Goal: Task Accomplishment & Management: Use online tool/utility

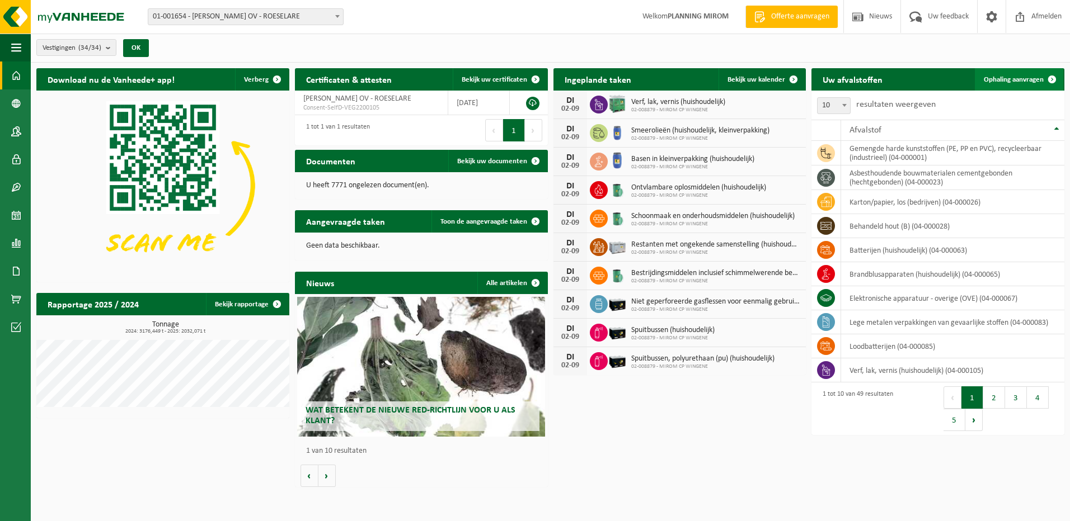
click at [1029, 78] on span "Ophaling aanvragen" at bounding box center [1014, 79] width 60 height 7
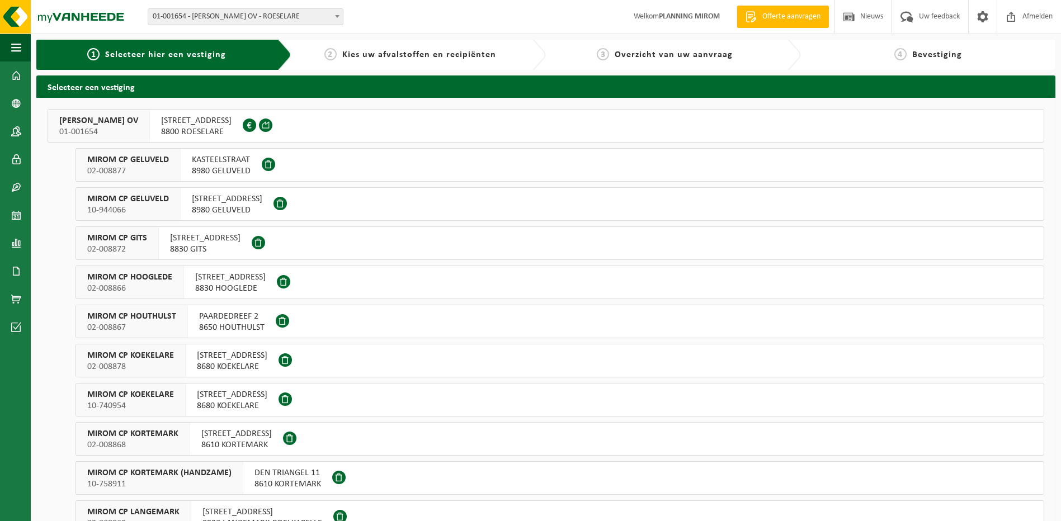
click at [211, 124] on span "OOSTNIEUWKERKSESTEENWEG 121" at bounding box center [196, 120] width 70 height 11
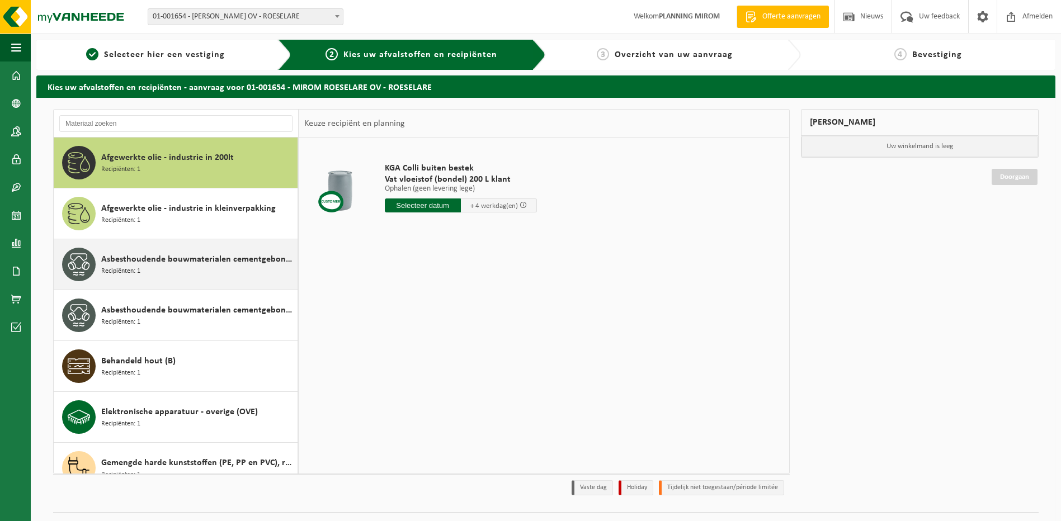
click at [168, 258] on span "Asbesthoudende bouwmaterialen cementgebonden (hechtgebonden)" at bounding box center [198, 259] width 194 height 13
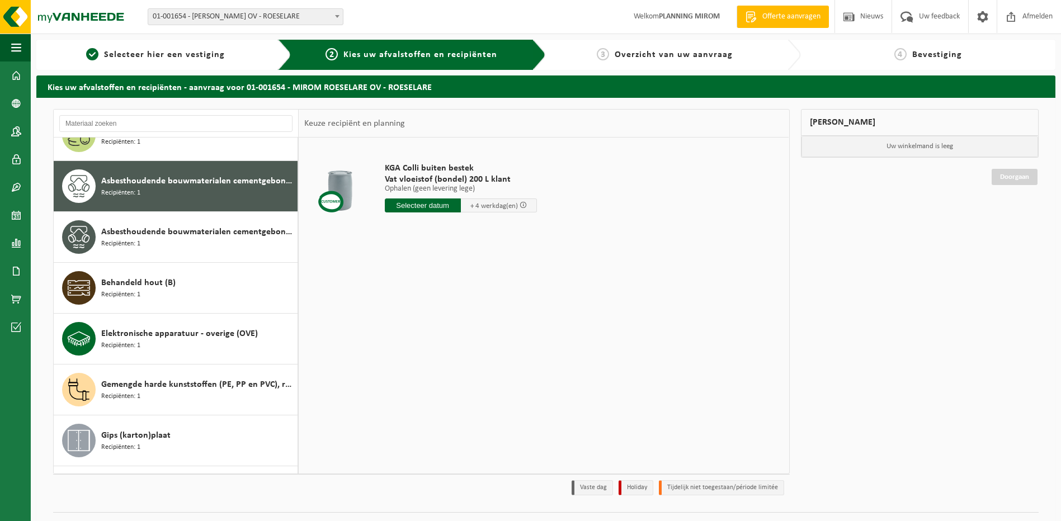
scroll to position [102, 0]
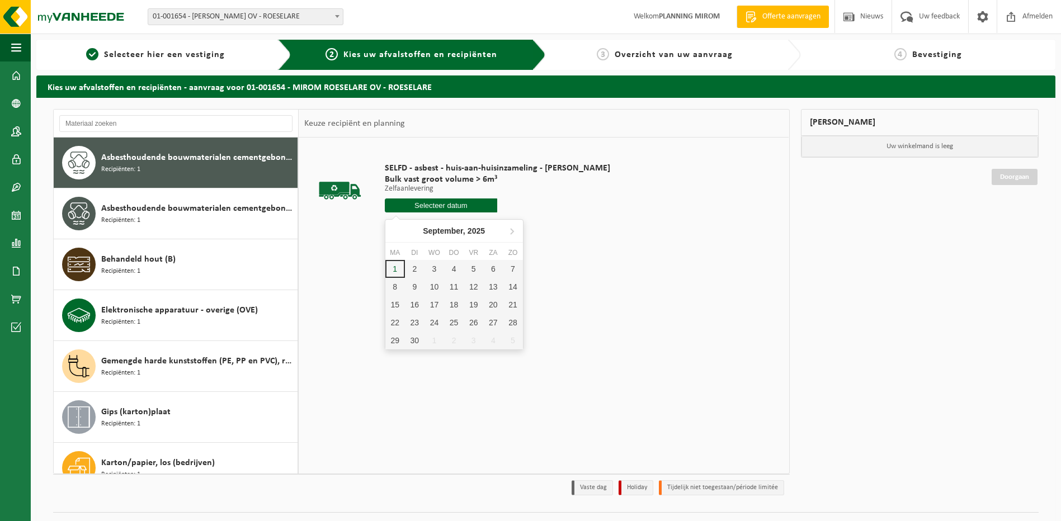
click at [461, 209] on input "text" at bounding box center [441, 206] width 113 height 14
click at [416, 271] on div "2" at bounding box center [415, 269] width 20 height 18
type input "Van 2025-09-02"
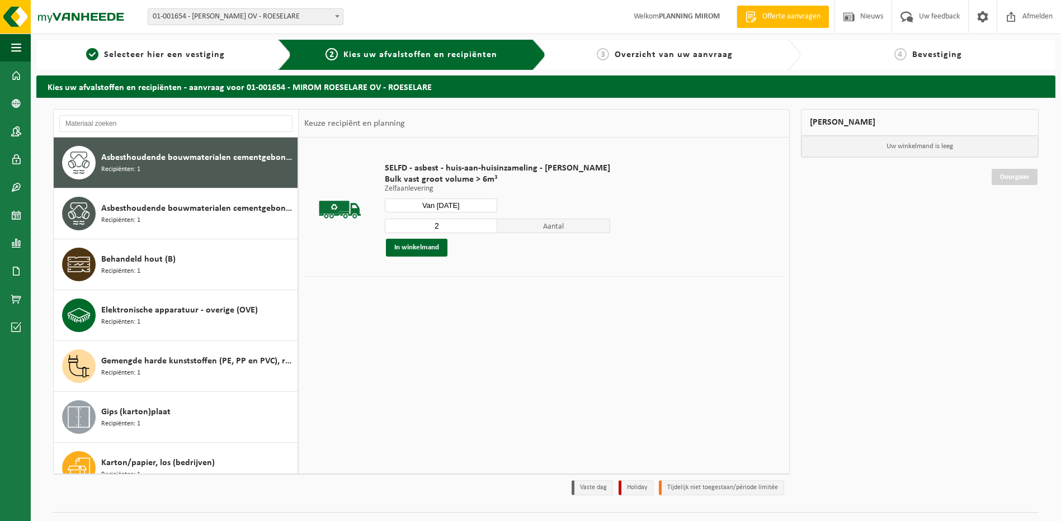
type input "2"
click at [487, 223] on input "2" at bounding box center [441, 226] width 113 height 15
click at [415, 245] on button "In winkelmand" at bounding box center [417, 248] width 62 height 18
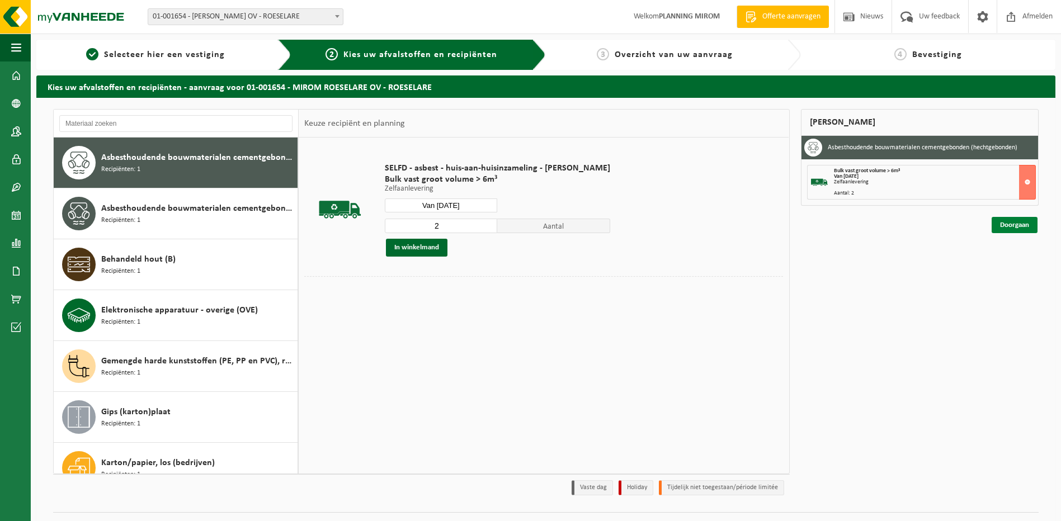
click at [1006, 224] on link "Doorgaan" at bounding box center [1015, 225] width 46 height 16
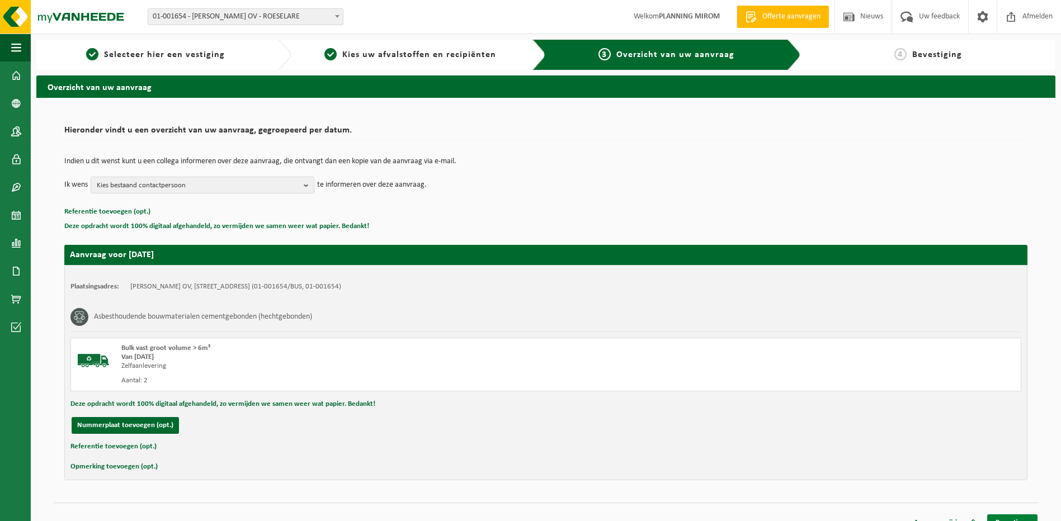
click at [1014, 516] on link "Bevestigen" at bounding box center [1012, 523] width 50 height 16
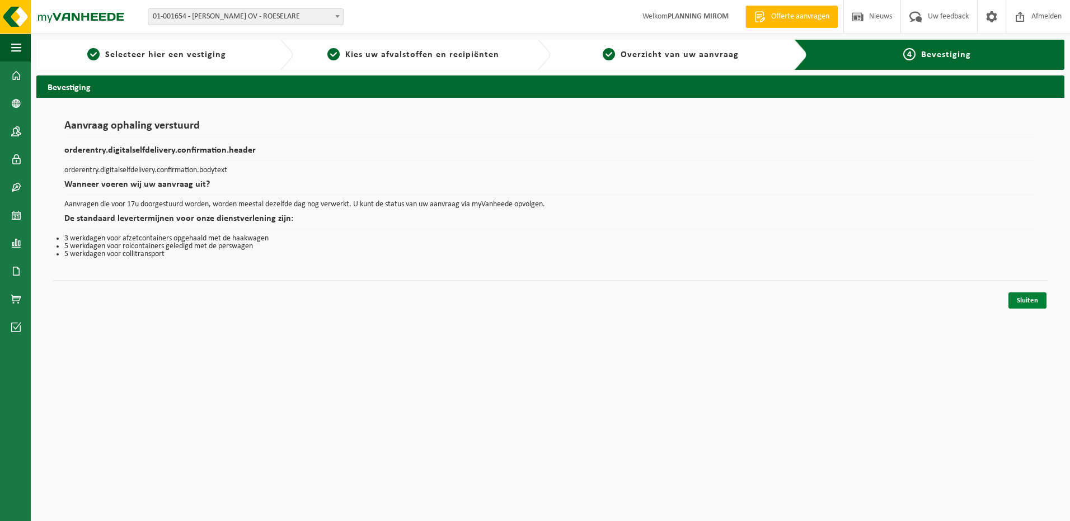
click at [1024, 297] on link "Sluiten" at bounding box center [1027, 301] width 38 height 16
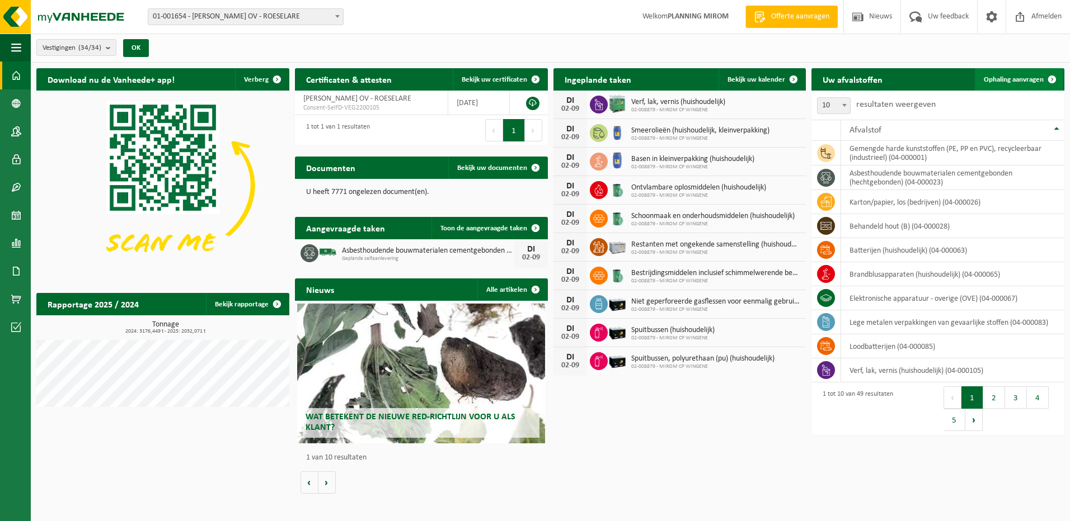
click at [1003, 78] on span "Ophaling aanvragen" at bounding box center [1014, 79] width 60 height 7
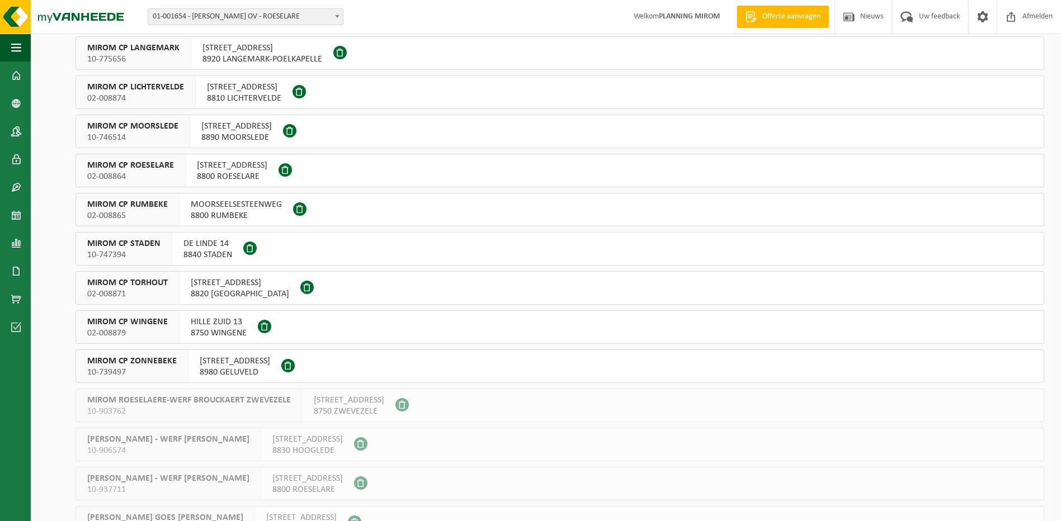
scroll to position [559, 0]
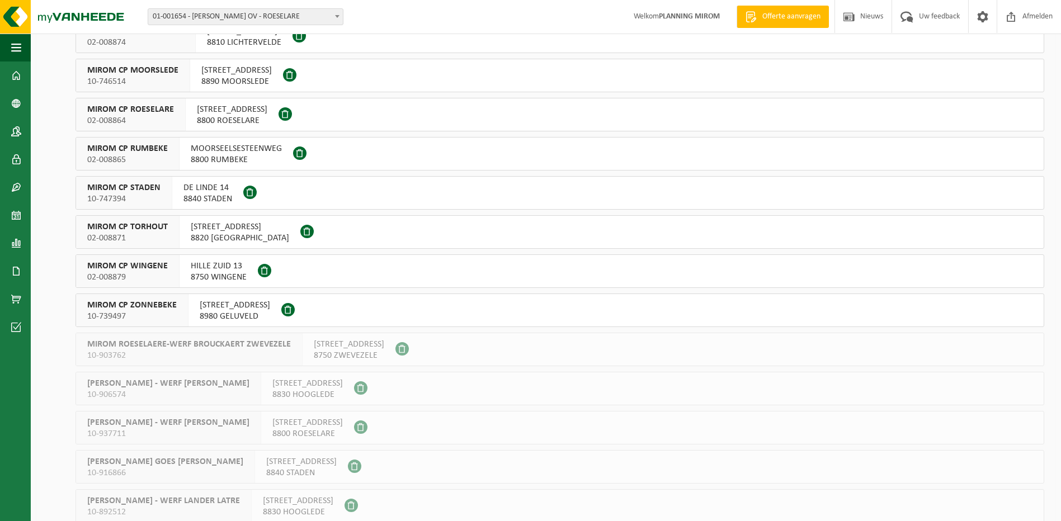
click at [208, 267] on span "HILLE ZUID 13" at bounding box center [219, 266] width 56 height 11
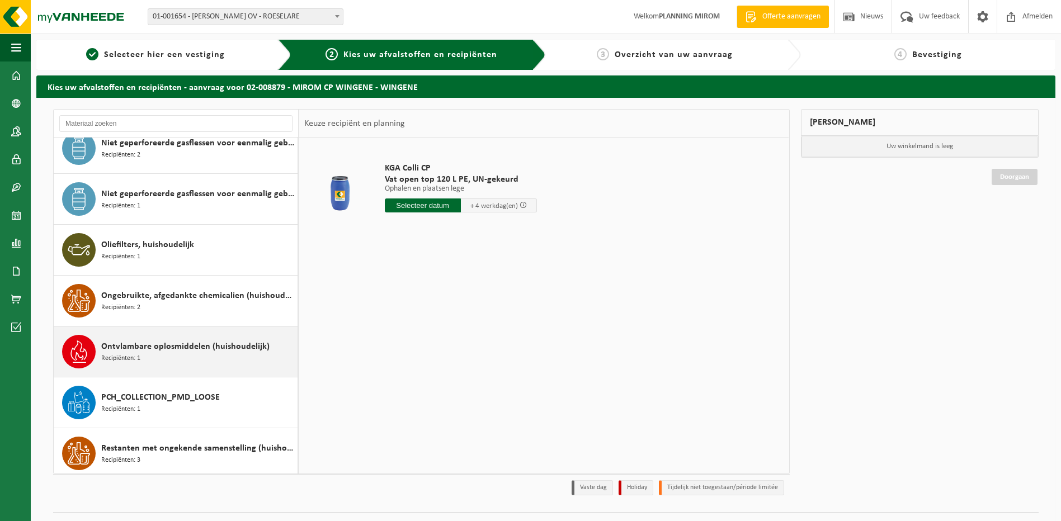
scroll to position [783, 0]
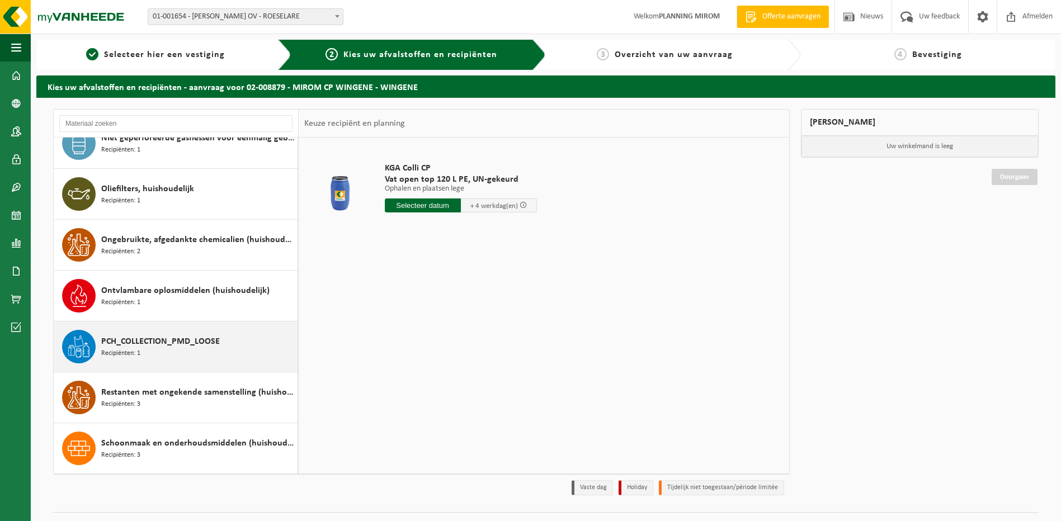
click at [142, 349] on div "PCH_COLLECTION_PMD_LOOSE Recipiënten: 1" at bounding box center [198, 347] width 194 height 34
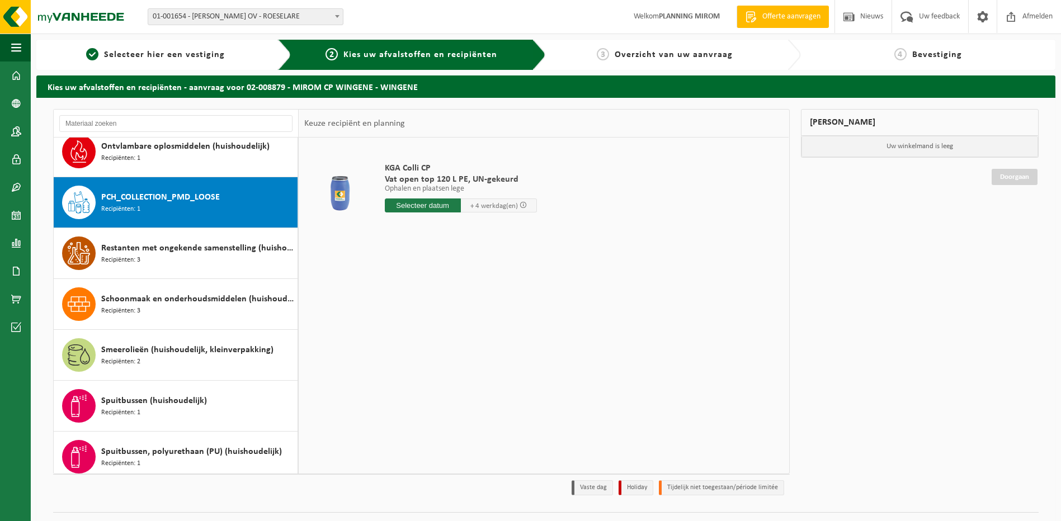
scroll to position [967, 0]
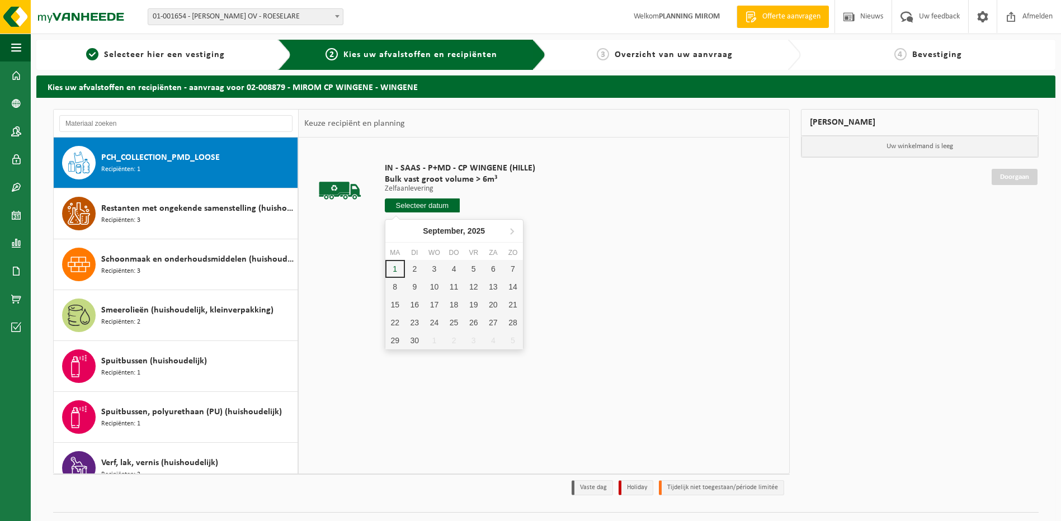
click at [429, 205] on input "text" at bounding box center [423, 206] width 76 height 14
click at [413, 268] on div "2" at bounding box center [415, 269] width 20 height 18
type input "Van 2025-09-02"
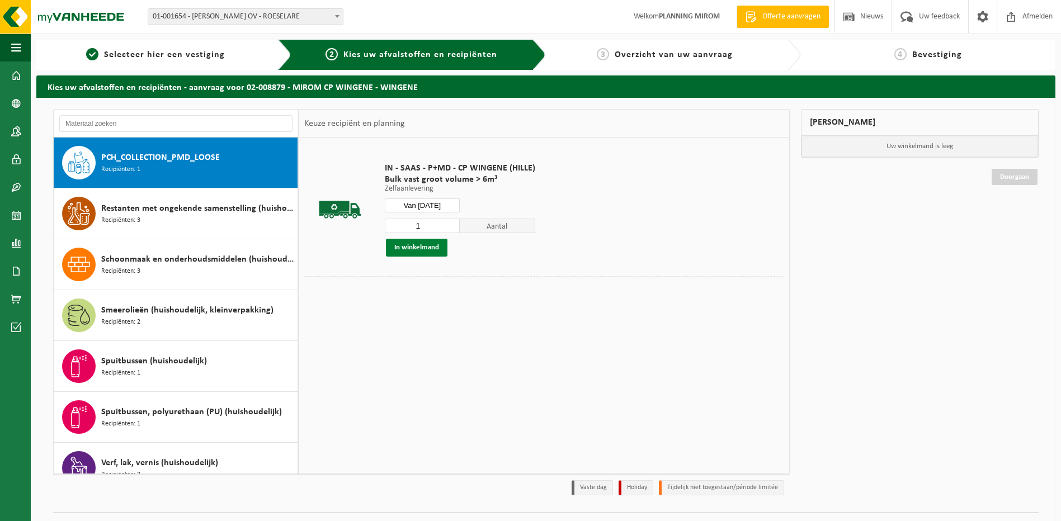
click at [433, 246] on button "In winkelmand" at bounding box center [417, 248] width 62 height 18
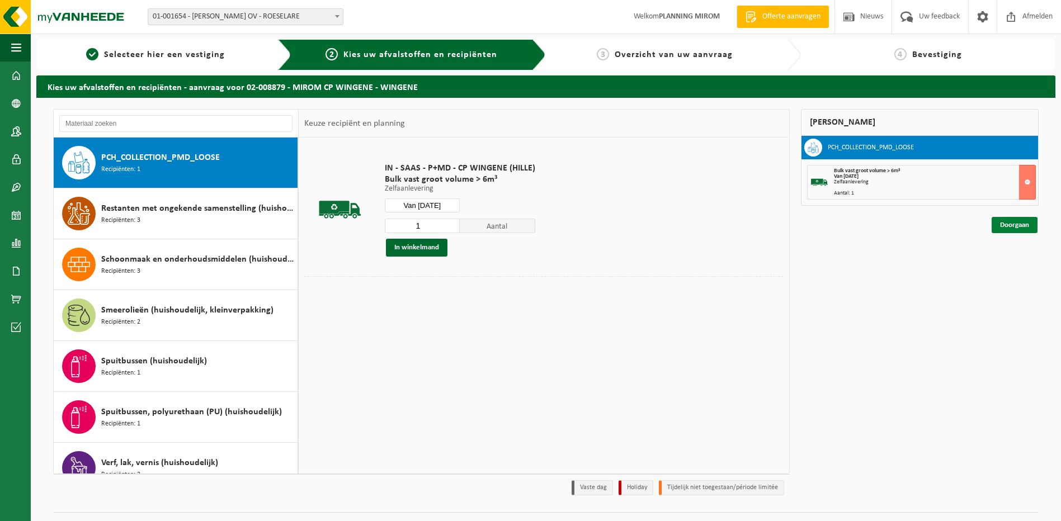
click at [1019, 224] on link "Doorgaan" at bounding box center [1015, 225] width 46 height 16
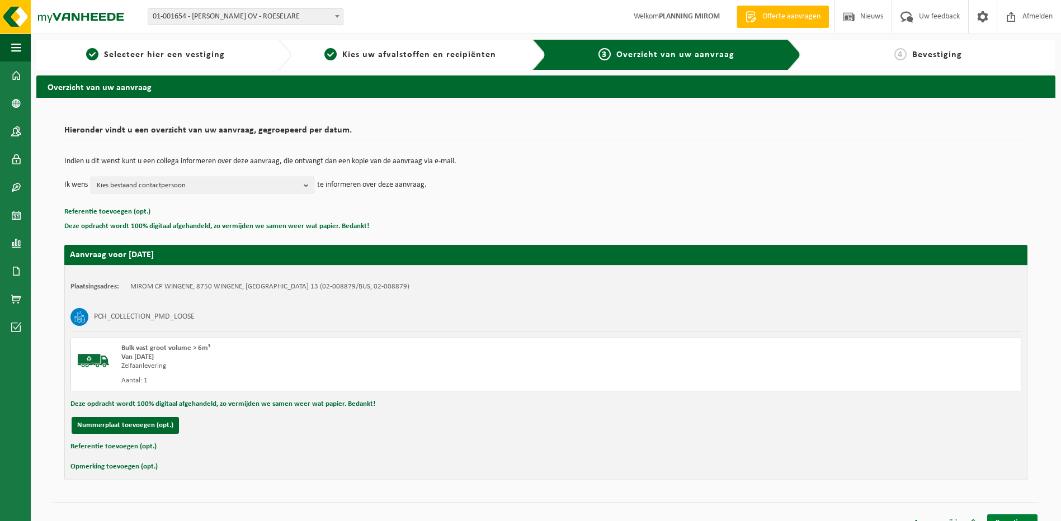
click at [1017, 516] on link "Bevestigen" at bounding box center [1012, 523] width 50 height 16
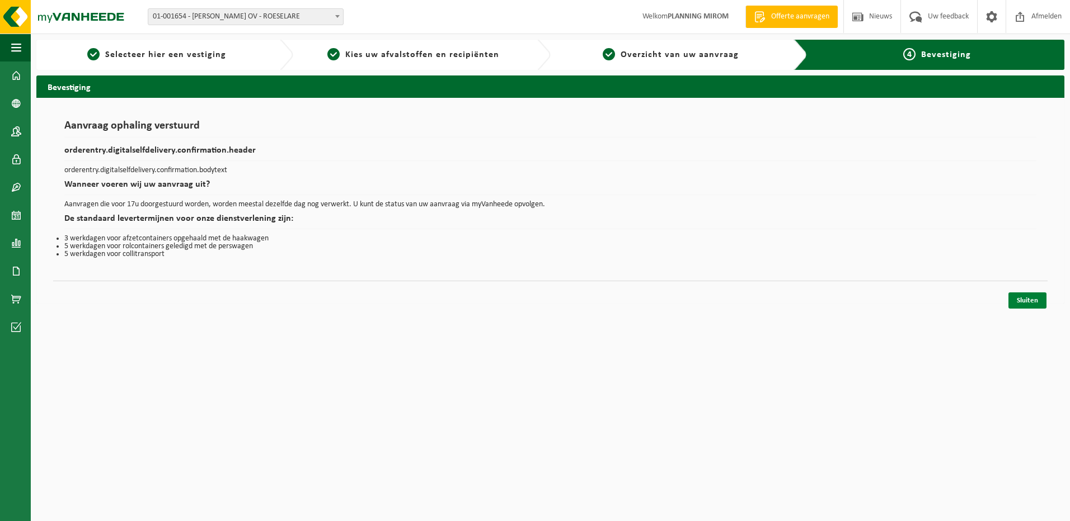
click at [1025, 300] on link "Sluiten" at bounding box center [1027, 301] width 38 height 16
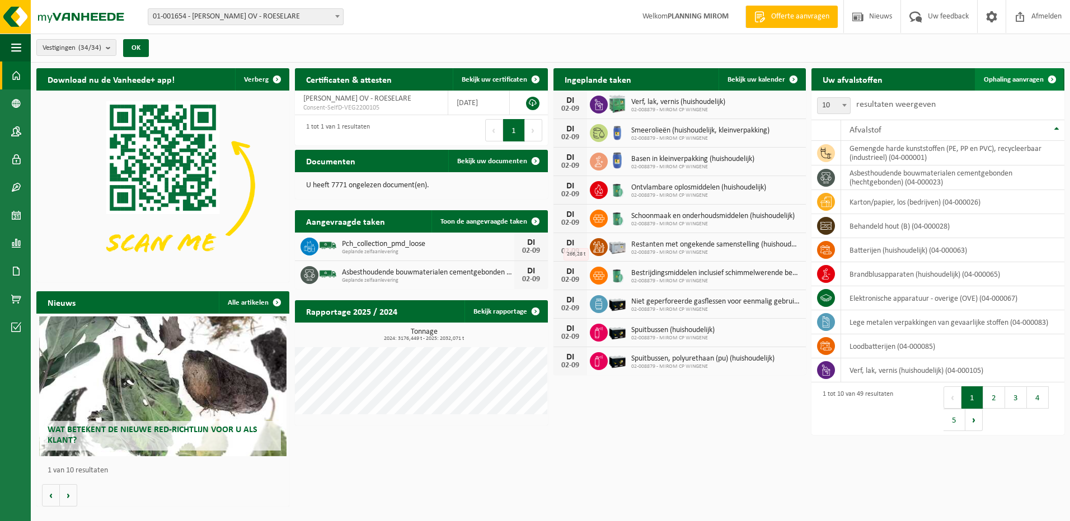
click at [996, 77] on span "Ophaling aanvragen" at bounding box center [1014, 79] width 60 height 7
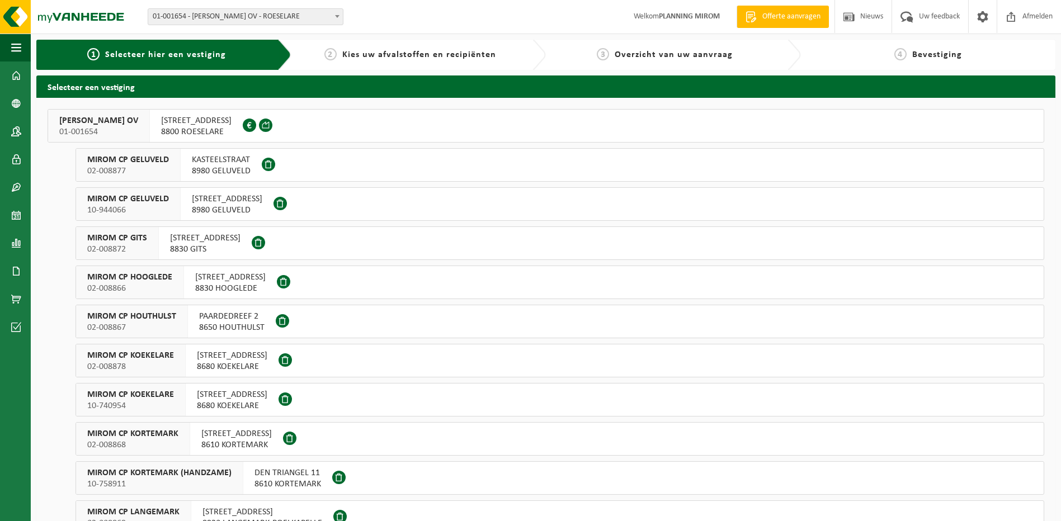
scroll to position [112, 0]
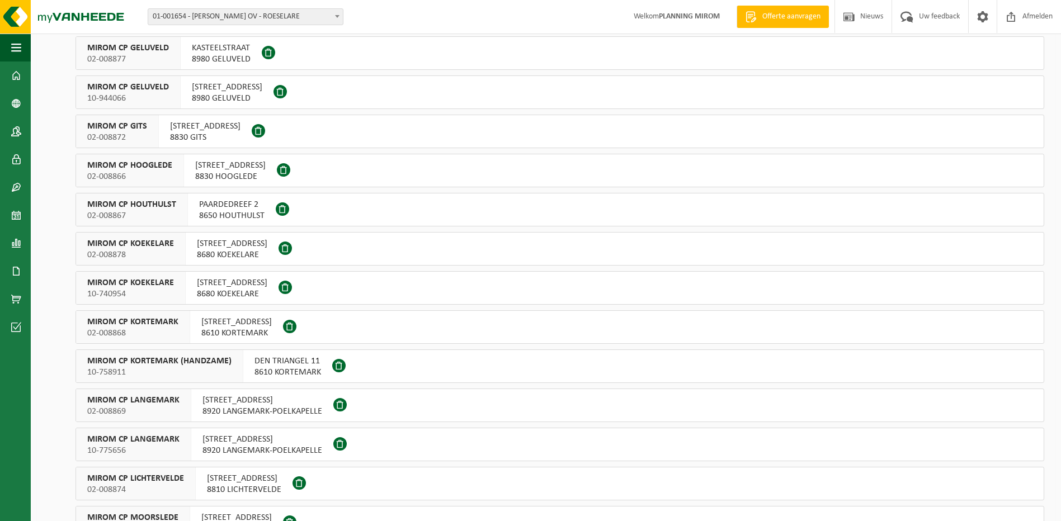
click at [203, 208] on span "PAARDEDREEF 2" at bounding box center [231, 204] width 65 height 11
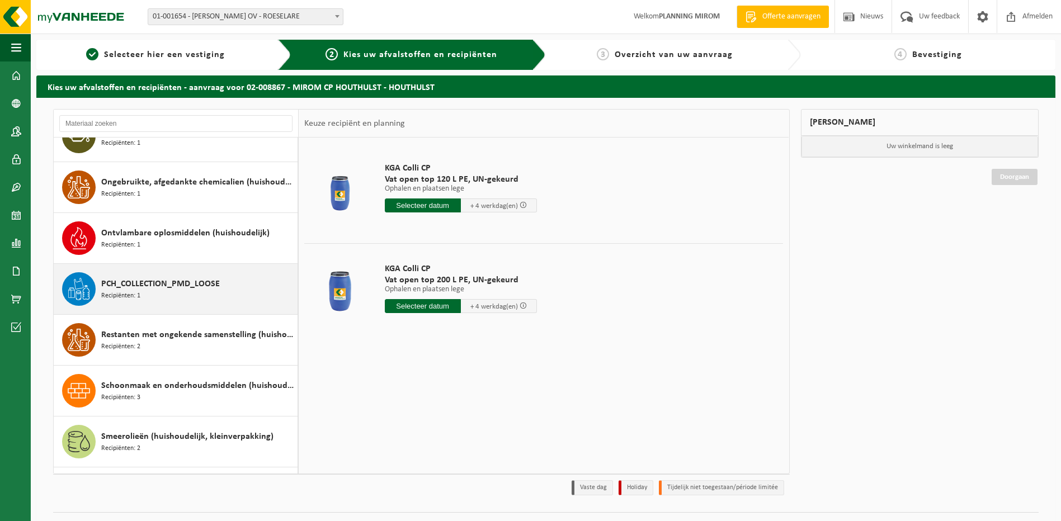
click at [145, 279] on span "PCH_COLLECTION_PMD_LOOSE" at bounding box center [160, 283] width 119 height 13
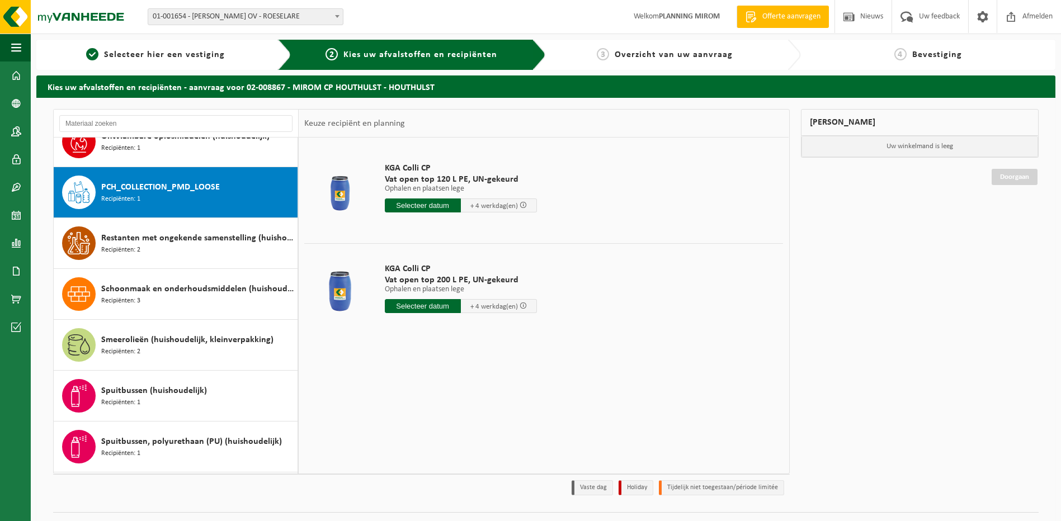
scroll to position [1072, 0]
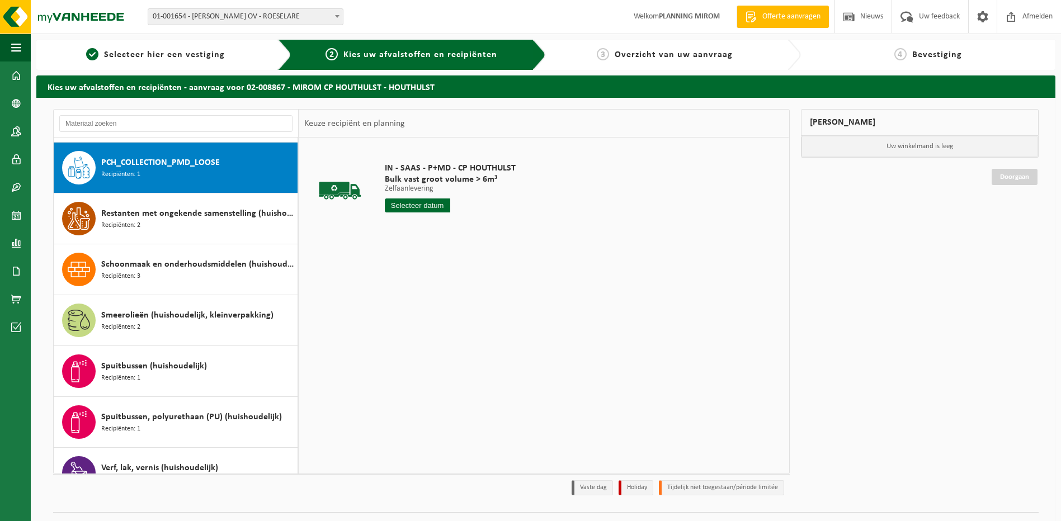
click at [423, 204] on input "text" at bounding box center [417, 206] width 65 height 14
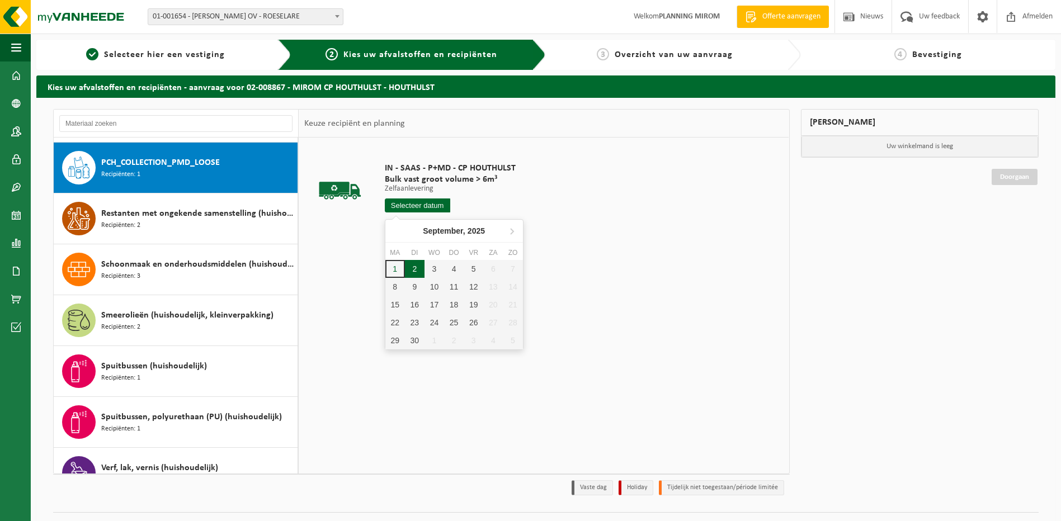
click at [414, 265] on div "2" at bounding box center [415, 269] width 20 height 18
type input "Van 2025-09-02"
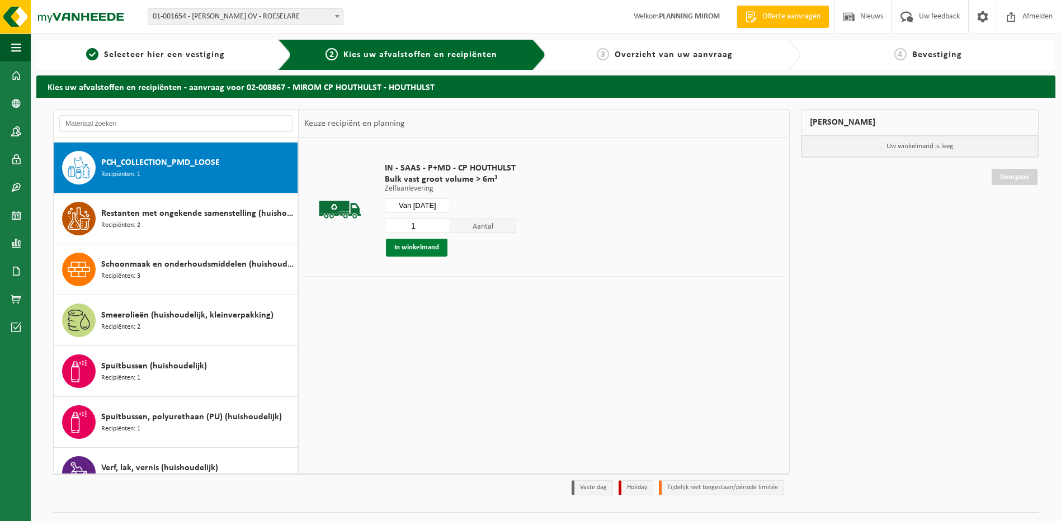
click at [423, 247] on button "In winkelmand" at bounding box center [417, 248] width 62 height 18
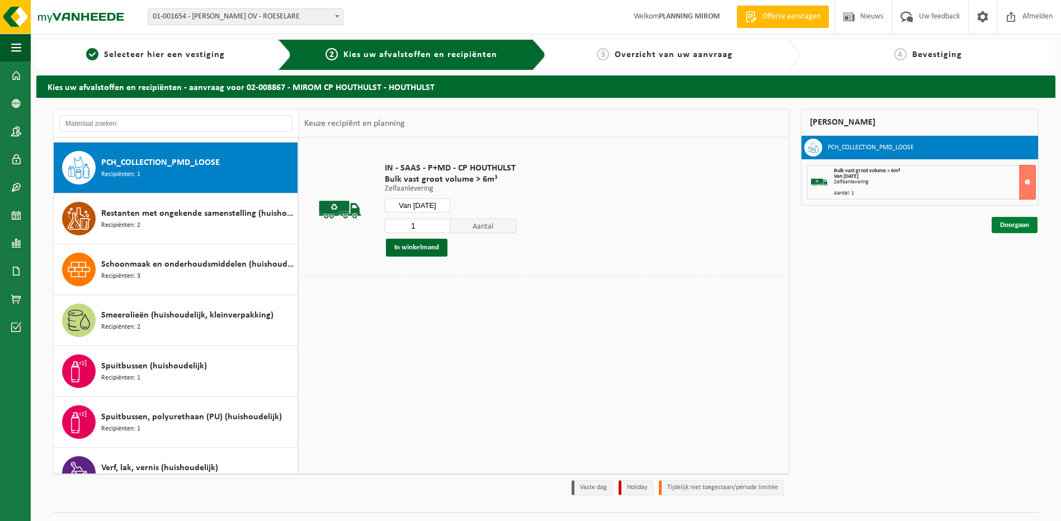
click at [1011, 224] on link "Doorgaan" at bounding box center [1015, 225] width 46 height 16
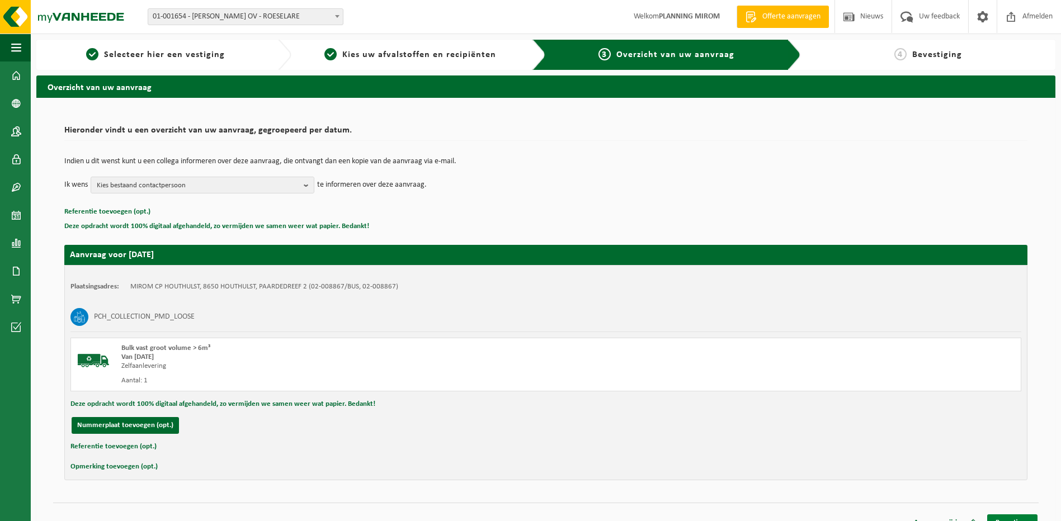
click at [1019, 519] on link "Bevestigen" at bounding box center [1012, 523] width 50 height 16
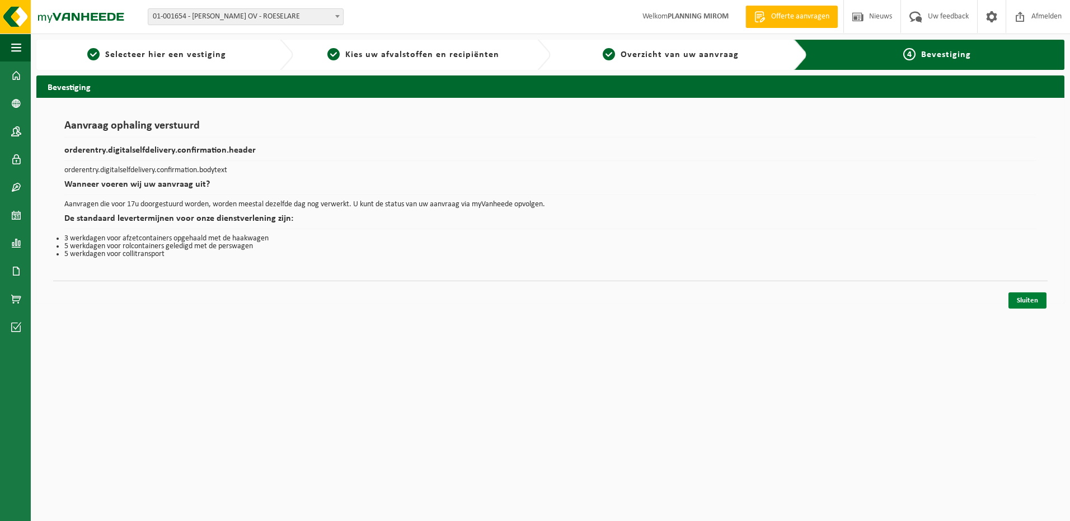
click at [1020, 297] on link "Sluiten" at bounding box center [1027, 301] width 38 height 16
